Goal: Transaction & Acquisition: Obtain resource

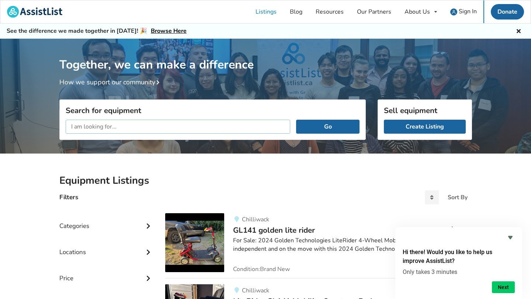
scroll to position [84, 0]
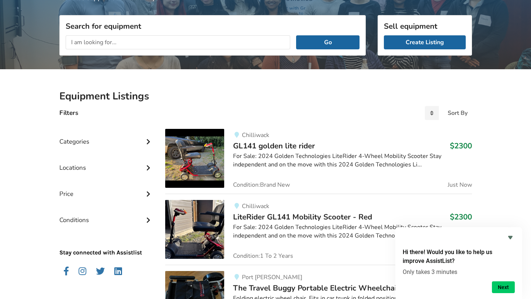
click at [148, 145] on div "Categories" at bounding box center [106, 136] width 94 height 26
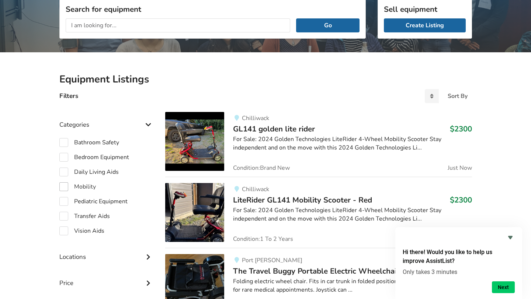
scroll to position [103, 0]
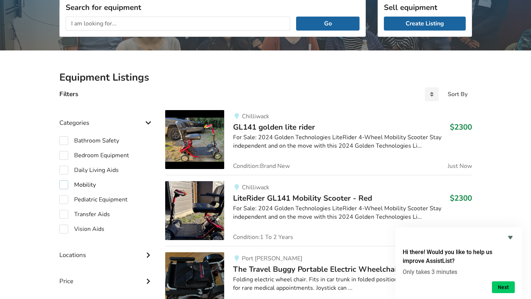
click at [64, 186] on label "Mobility" at bounding box center [77, 185] width 37 height 9
checkbox input "true"
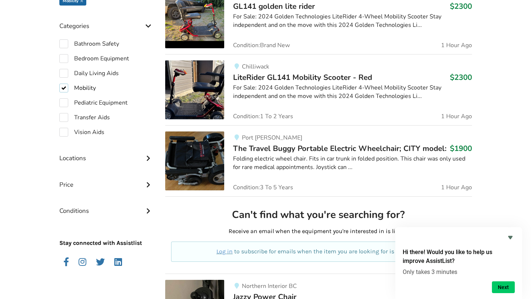
scroll to position [225, 0]
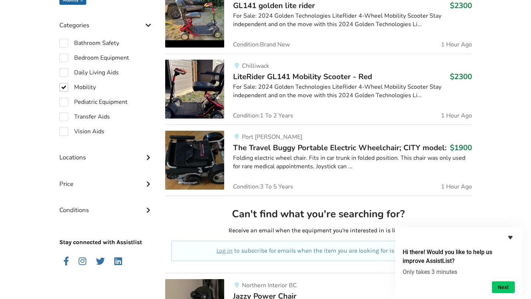
click at [510, 238] on icon "Hide survey" at bounding box center [510, 237] width 4 height 3
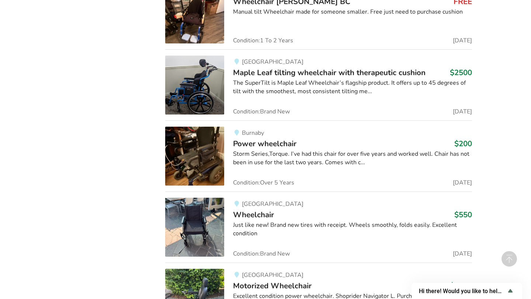
scroll to position [1019, 0]
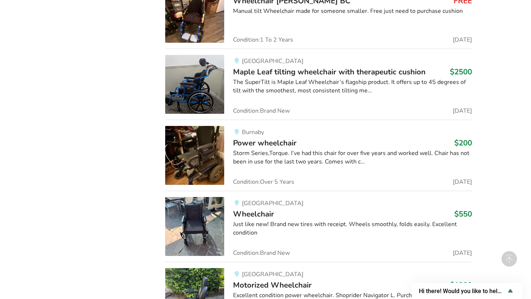
click at [286, 147] on span "Power wheelchair" at bounding box center [264, 143] width 63 height 10
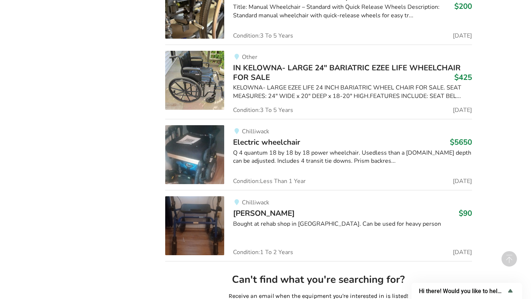
scroll to position [1743, 0]
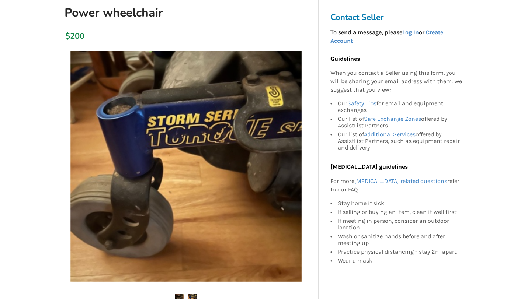
scroll to position [84, 0]
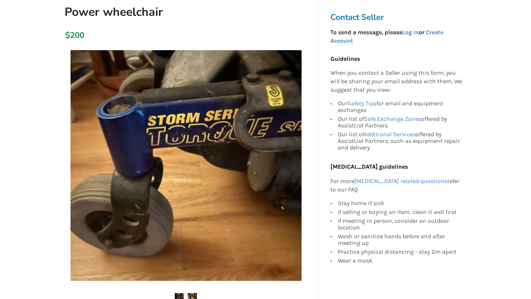
click at [192, 294] on img at bounding box center [192, 298] width 9 height 9
click at [176, 296] on img at bounding box center [179, 298] width 9 height 9
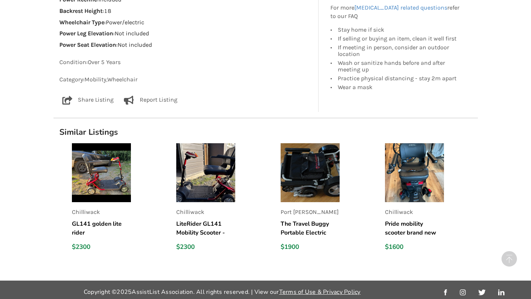
scroll to position [709, 0]
